Goal: Find specific page/section: Find specific page/section

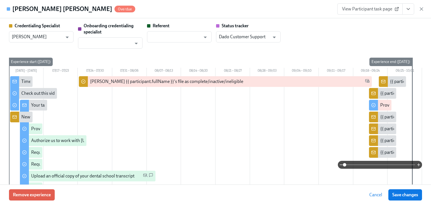
click at [425, 7] on div "[PERSON_NAME] [PERSON_NAME] Overdue View Participant task page" at bounding box center [215, 9] width 431 height 18
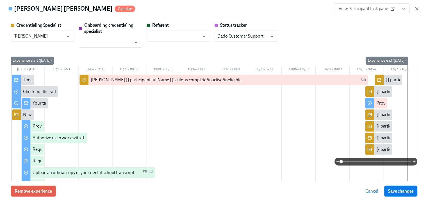
scroll to position [382, 0]
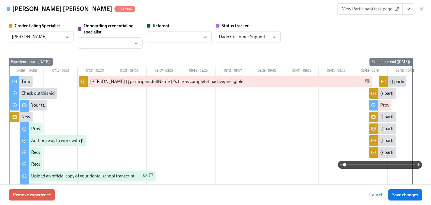
click at [423, 8] on icon "button" at bounding box center [422, 9] width 6 height 6
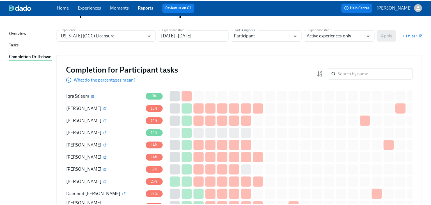
scroll to position [0, 0]
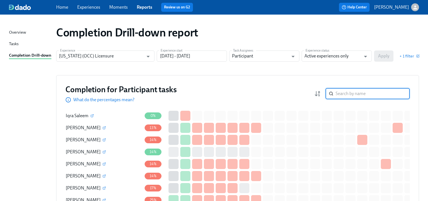
click at [352, 91] on input "search" at bounding box center [372, 93] width 74 height 11
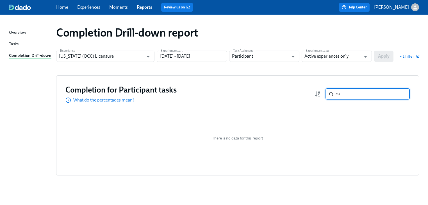
type input "c"
type input "x"
type input "s"
type input "j"
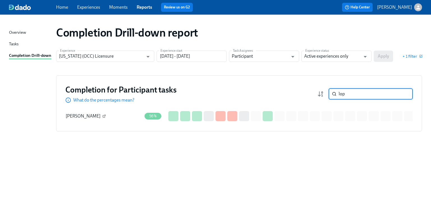
type input "lop"
click at [102, 115] on icon "button" at bounding box center [103, 115] width 3 height 3
